Goal: Navigation & Orientation: Find specific page/section

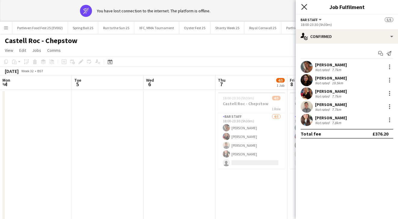
click at [303, 7] on icon "Close pop-in" at bounding box center [304, 7] width 6 height 6
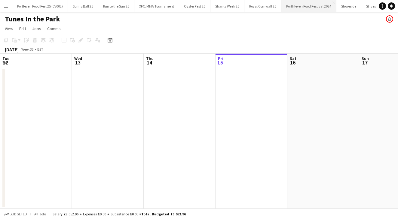
click at [305, 7] on button "Porthleven Food Festival 2024 Close" at bounding box center [308, 6] width 55 height 12
click at [305, 7] on button "Porthleven Food Festival 2024 Close" at bounding box center [310, 6] width 58 height 12
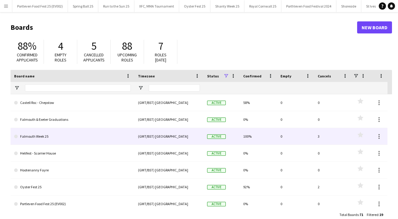
click at [52, 136] on link "Falmouth Week 25" at bounding box center [72, 136] width 117 height 17
